Goal: Information Seeking & Learning: Learn about a topic

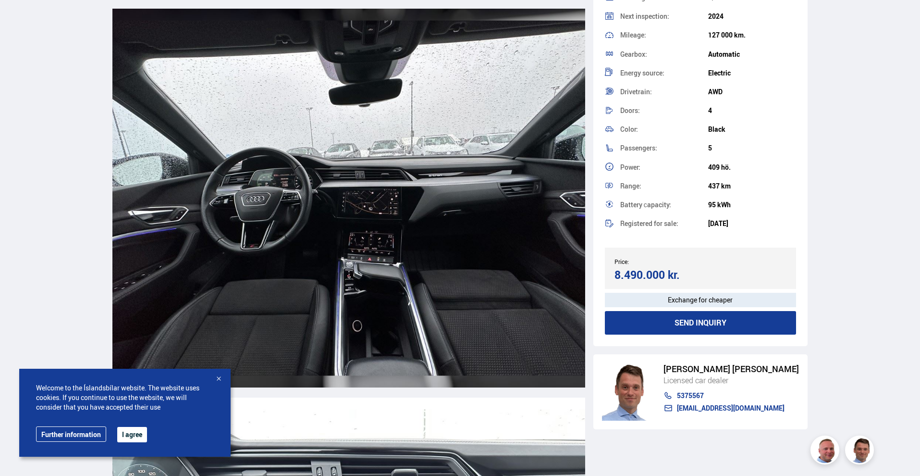
scroll to position [4414, 0]
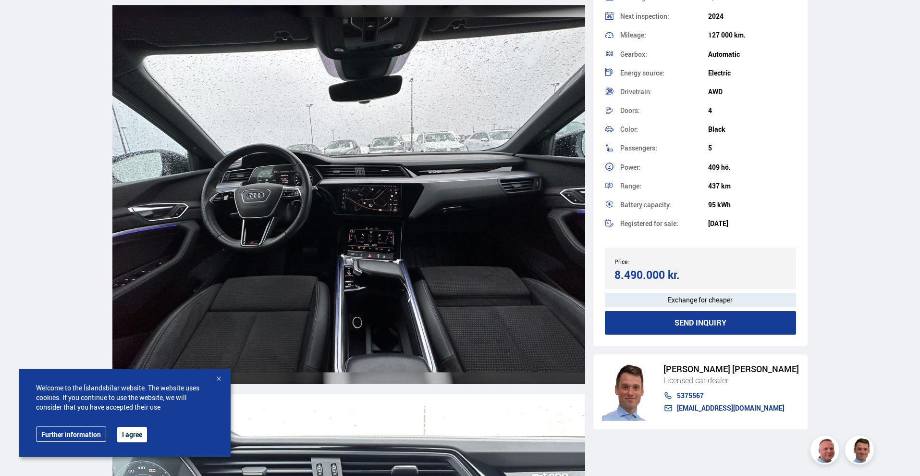
click at [370, 218] on img at bounding box center [348, 194] width 473 height 378
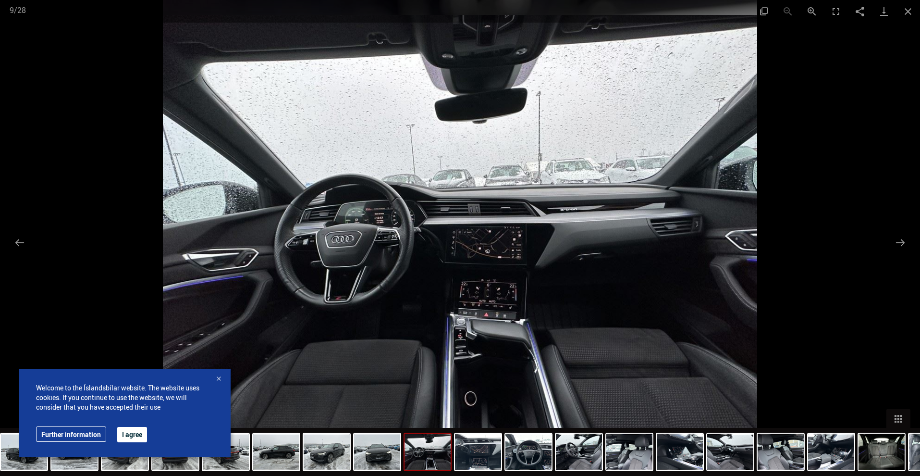
scroll to position [4413, 0]
click at [905, 242] on button "Next slide" at bounding box center [901, 242] width 20 height 19
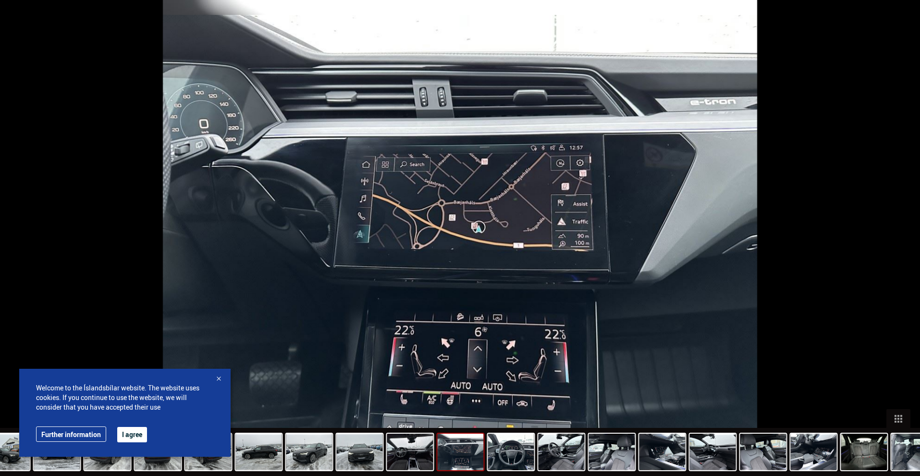
click at [905, 242] on button "Next slide" at bounding box center [905, 242] width 20 height 19
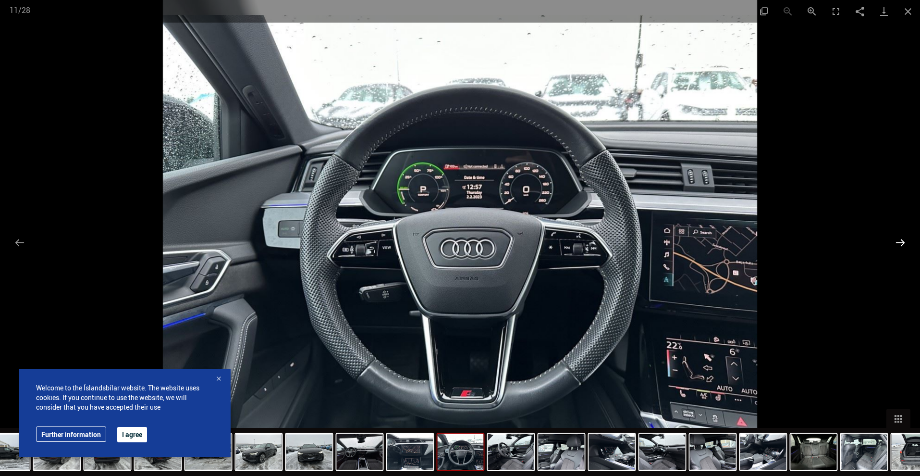
click at [905, 242] on button "Next slide" at bounding box center [901, 242] width 20 height 19
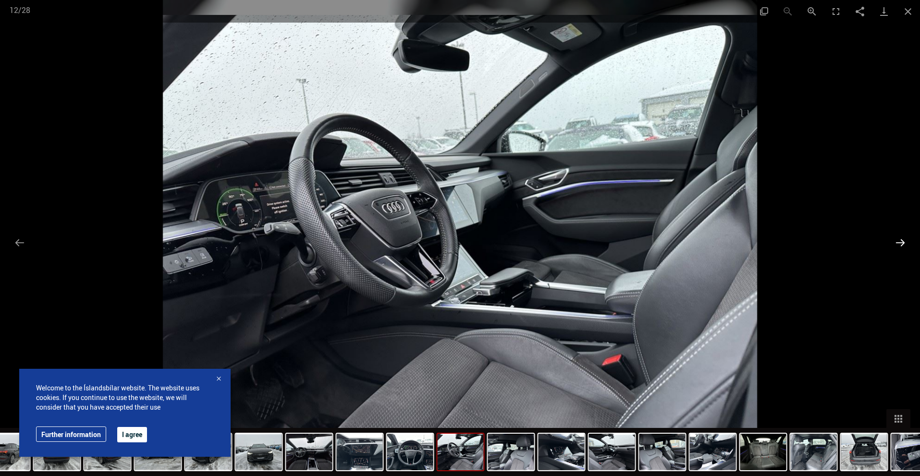
click at [905, 242] on button "Next slide" at bounding box center [901, 242] width 20 height 19
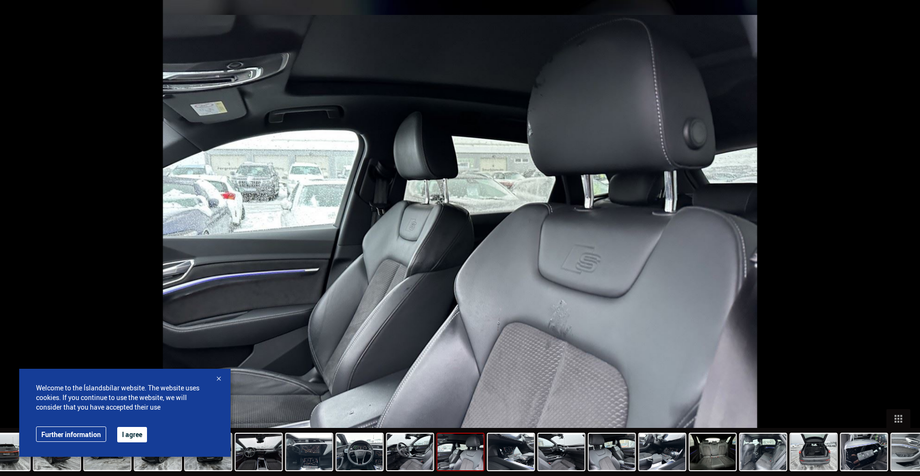
click at [905, 242] on button "Next slide" at bounding box center [905, 242] width 20 height 19
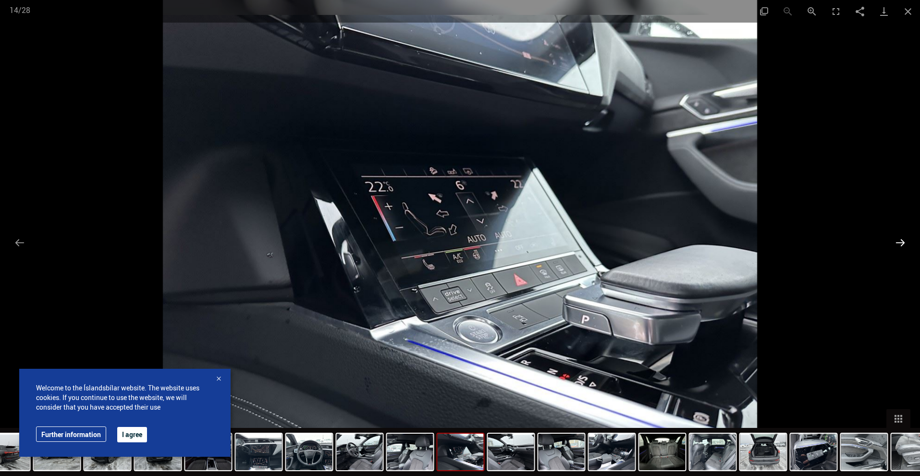
click at [905, 242] on button "Next slide" at bounding box center [901, 242] width 20 height 19
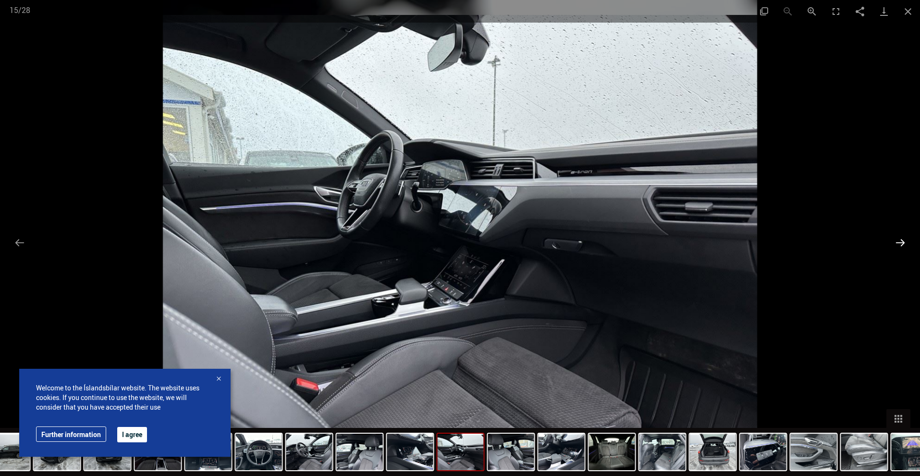
click at [905, 242] on button "Next slide" at bounding box center [901, 242] width 20 height 19
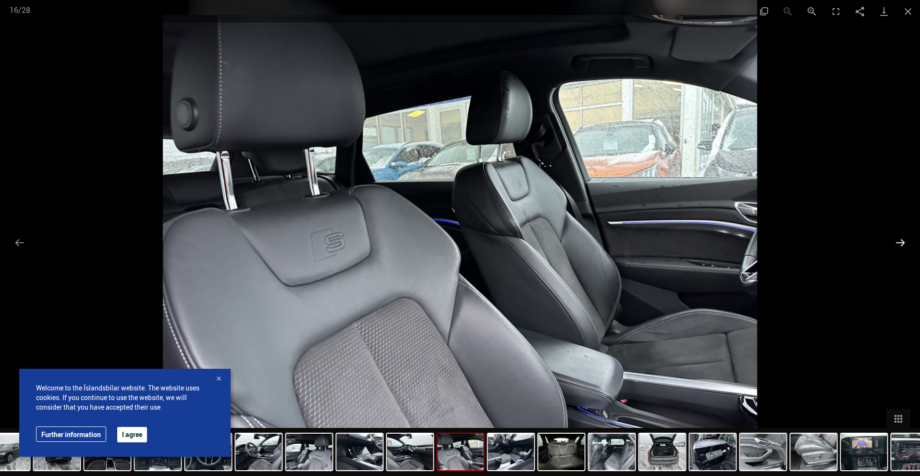
click at [905, 242] on button "Next slide" at bounding box center [901, 242] width 20 height 19
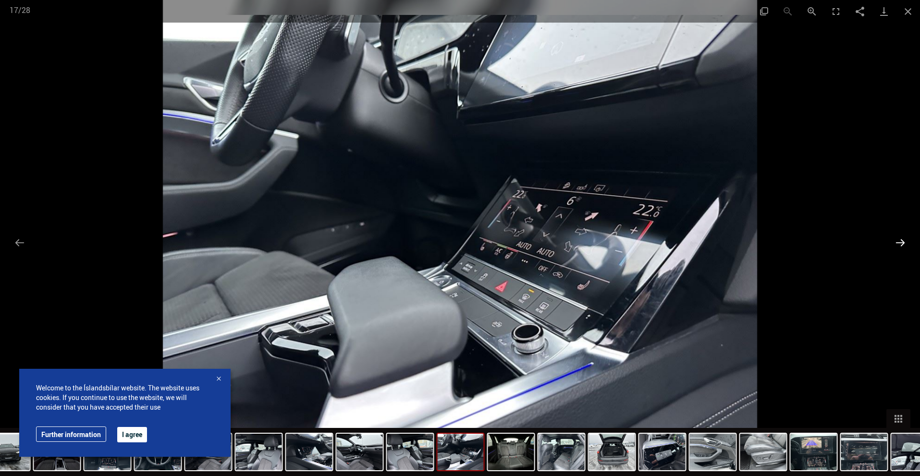
click at [905, 242] on button "Next slide" at bounding box center [901, 242] width 20 height 19
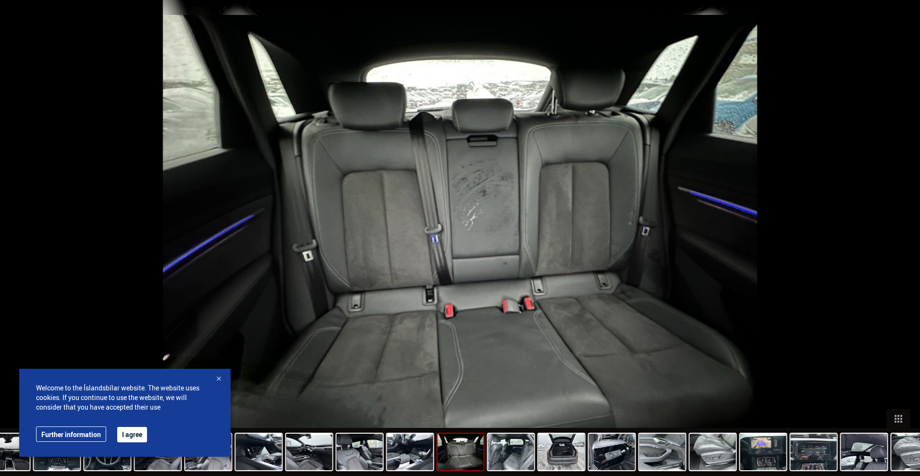
click at [905, 242] on button "Next slide" at bounding box center [905, 242] width 20 height 19
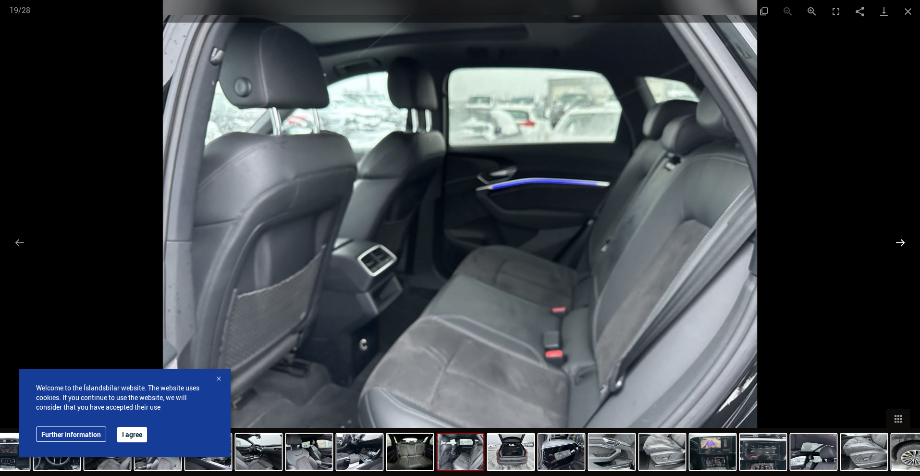
click at [905, 242] on button "Next slide" at bounding box center [901, 242] width 20 height 19
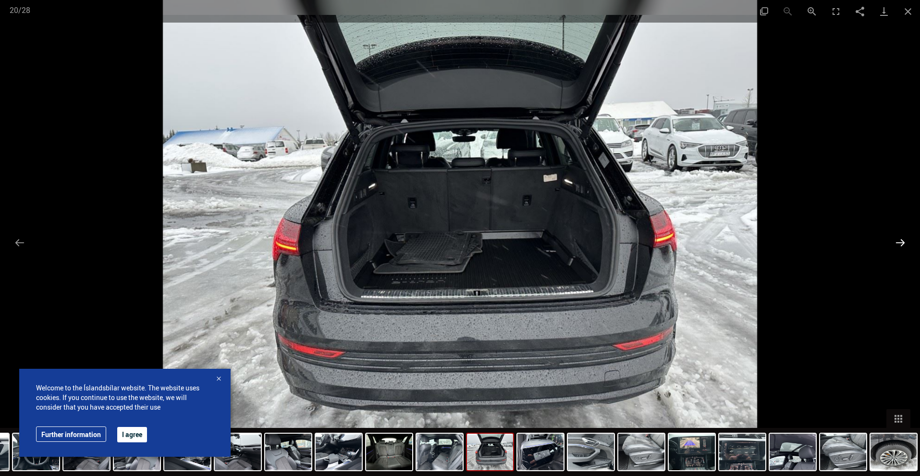
click at [905, 242] on button "Next slide" at bounding box center [901, 242] width 20 height 19
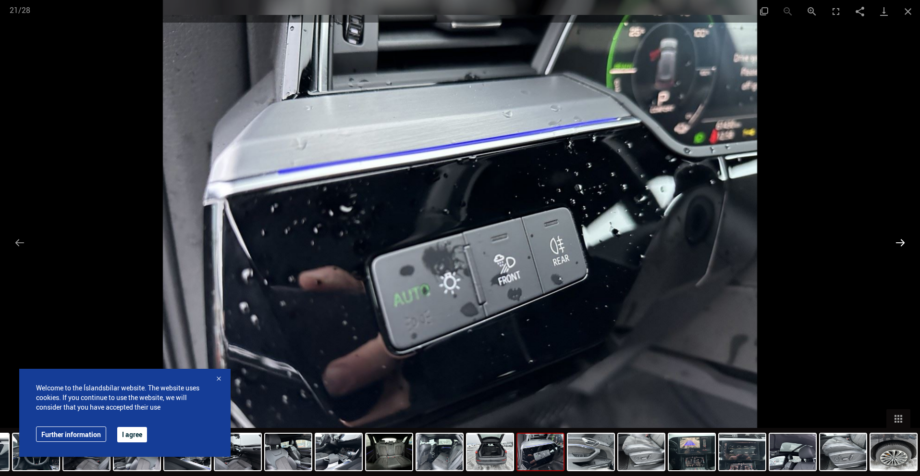
click at [905, 242] on button "Next slide" at bounding box center [901, 242] width 20 height 19
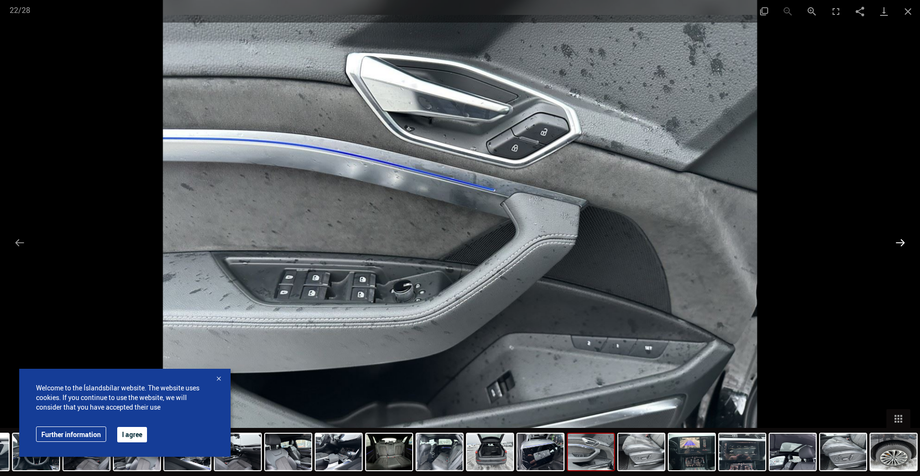
click at [905, 242] on button "Next slide" at bounding box center [901, 242] width 20 height 19
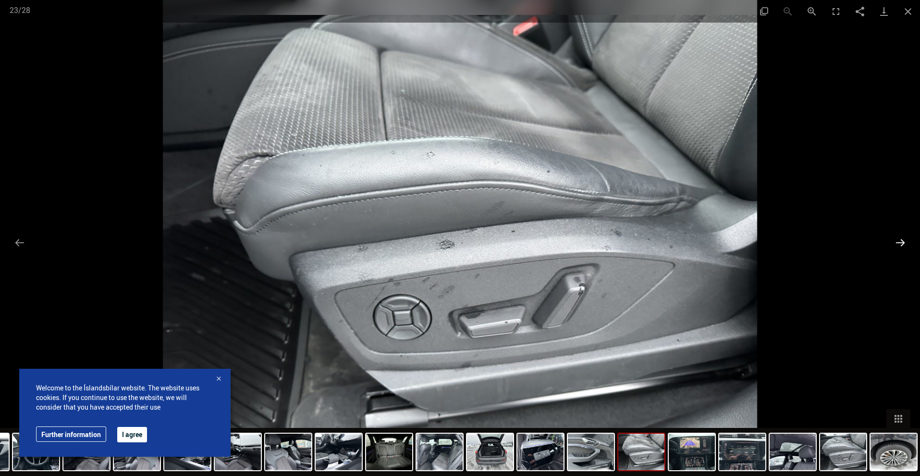
click at [905, 242] on button "Next slide" at bounding box center [901, 242] width 20 height 19
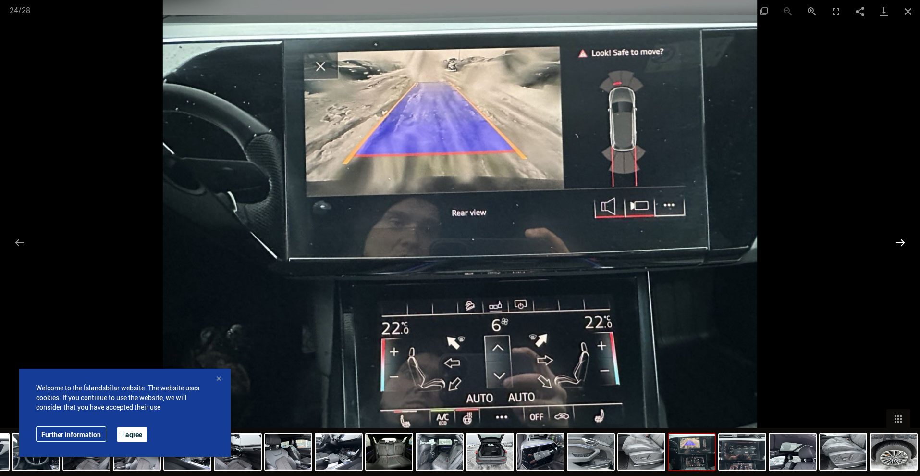
click at [905, 242] on button "Next slide" at bounding box center [901, 242] width 20 height 19
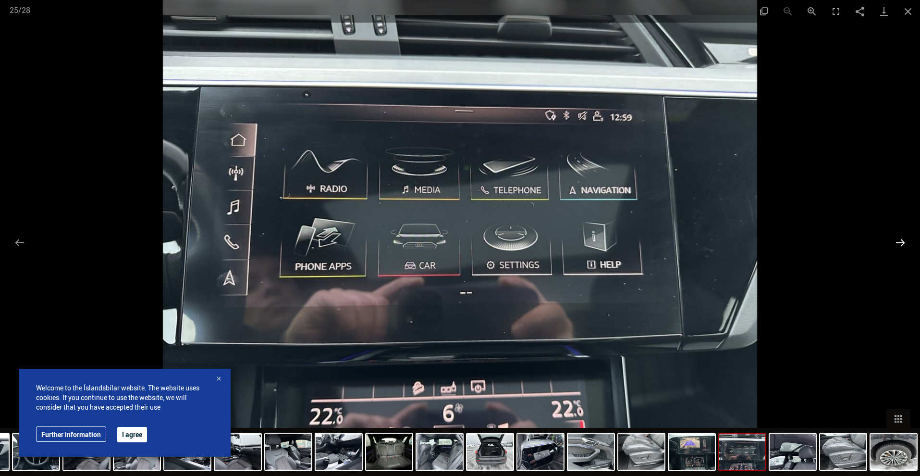
click at [905, 242] on button "Next slide" at bounding box center [901, 242] width 20 height 19
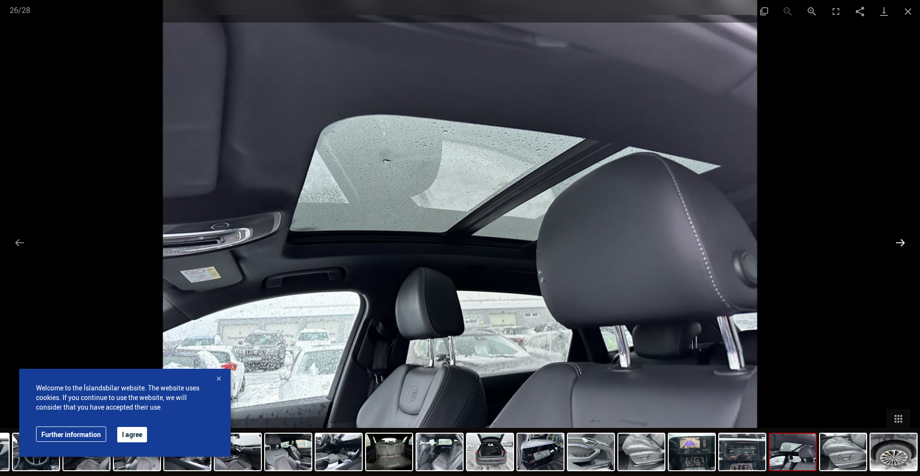
click at [905, 242] on button "Next slide" at bounding box center [901, 242] width 20 height 19
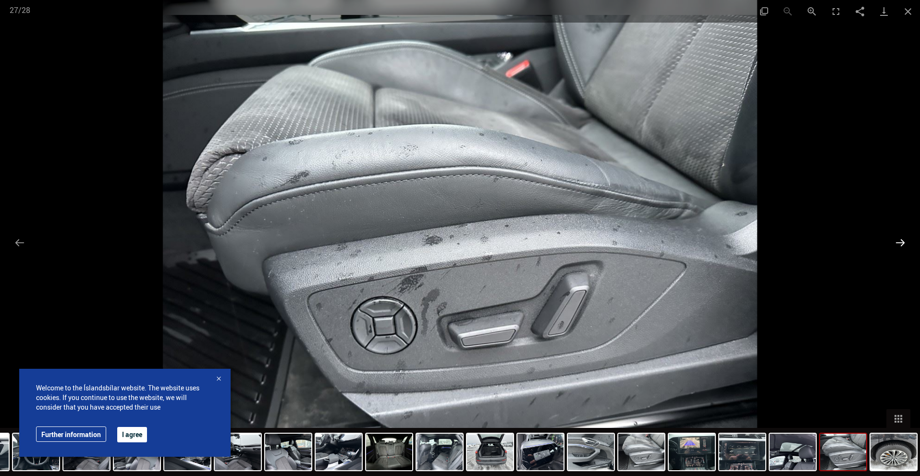
click at [905, 242] on button "Next slide" at bounding box center [901, 242] width 20 height 19
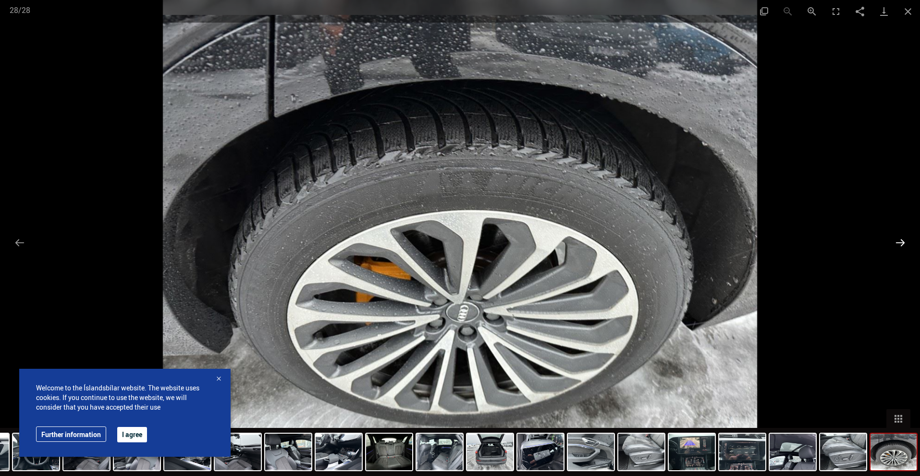
click at [905, 242] on button "Next slide" at bounding box center [901, 242] width 20 height 19
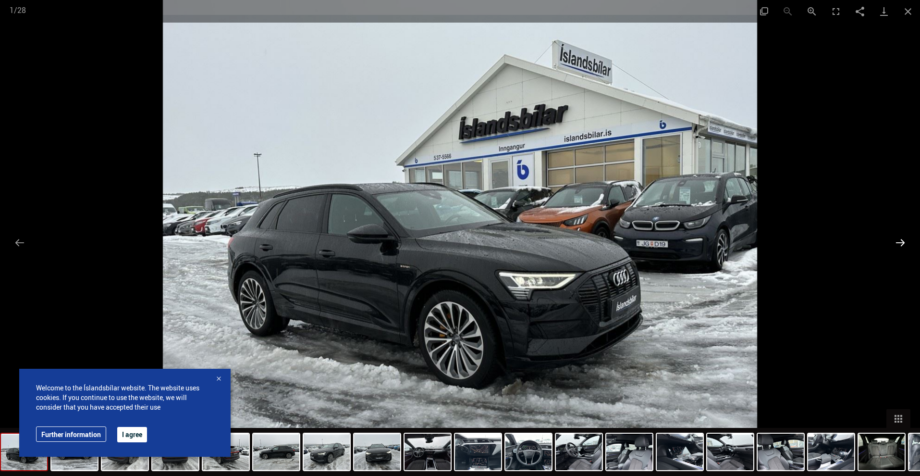
click at [904, 241] on button "Next slide" at bounding box center [901, 242] width 20 height 19
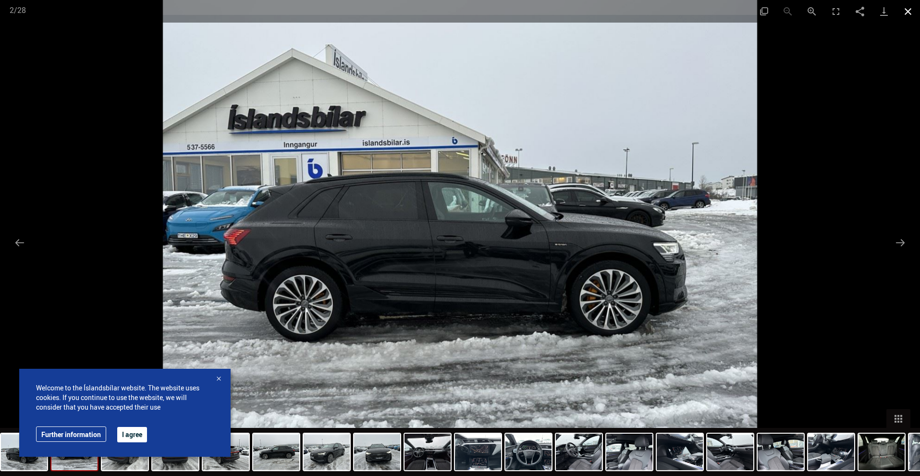
click at [909, 13] on button "Close gallery" at bounding box center [908, 11] width 24 height 23
